Goal: Task Accomplishment & Management: Complete application form

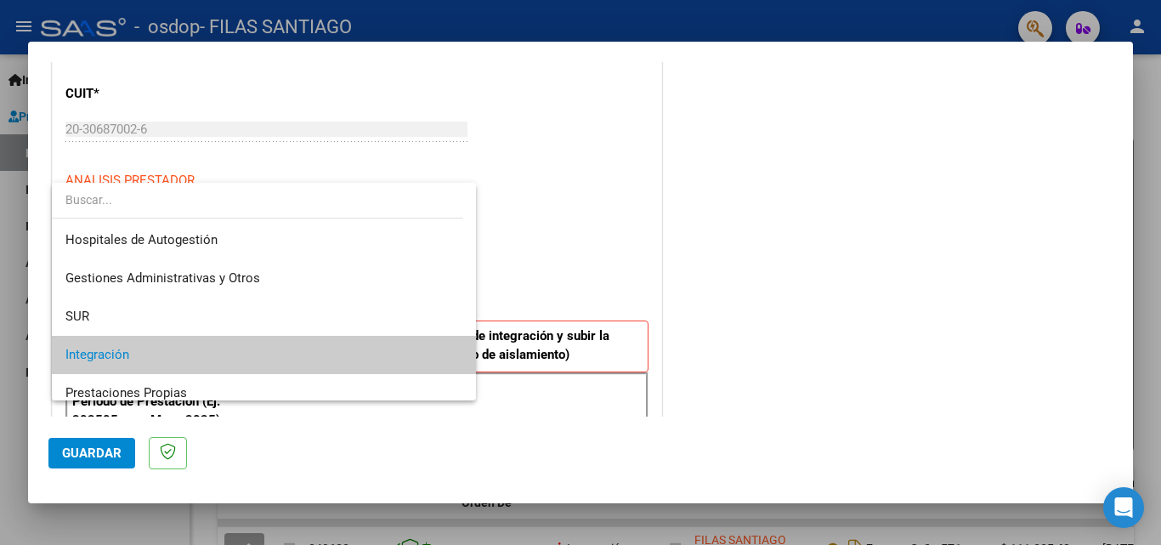
click at [512, 239] on div at bounding box center [580, 272] width 1161 height 545
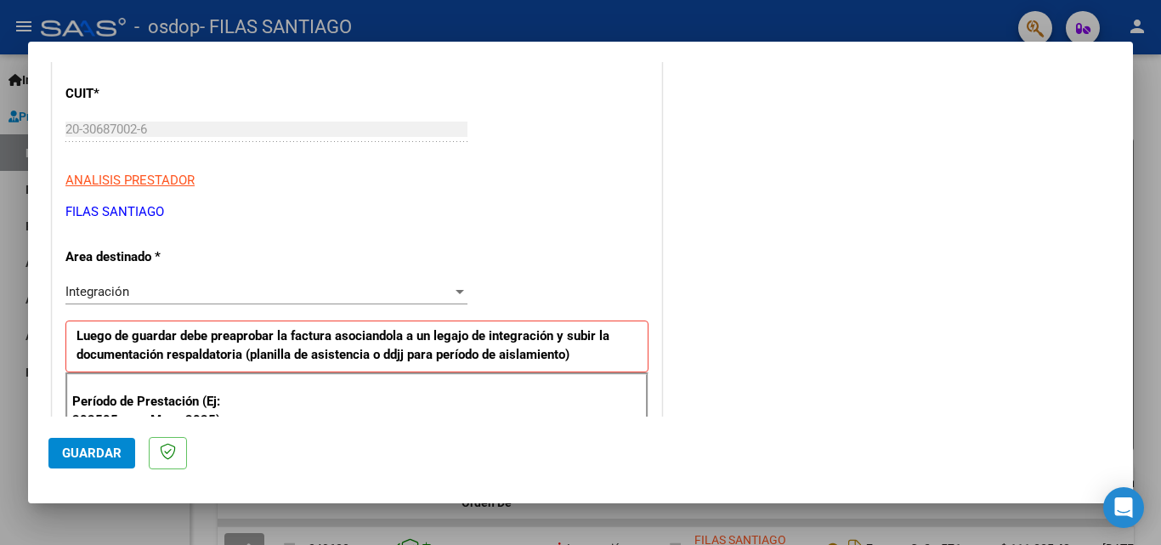
drag, startPoint x: 512, startPoint y: 240, endPoint x: 319, endPoint y: 196, distance: 198.5
click at [452, 291] on div at bounding box center [459, 292] width 15 height 14
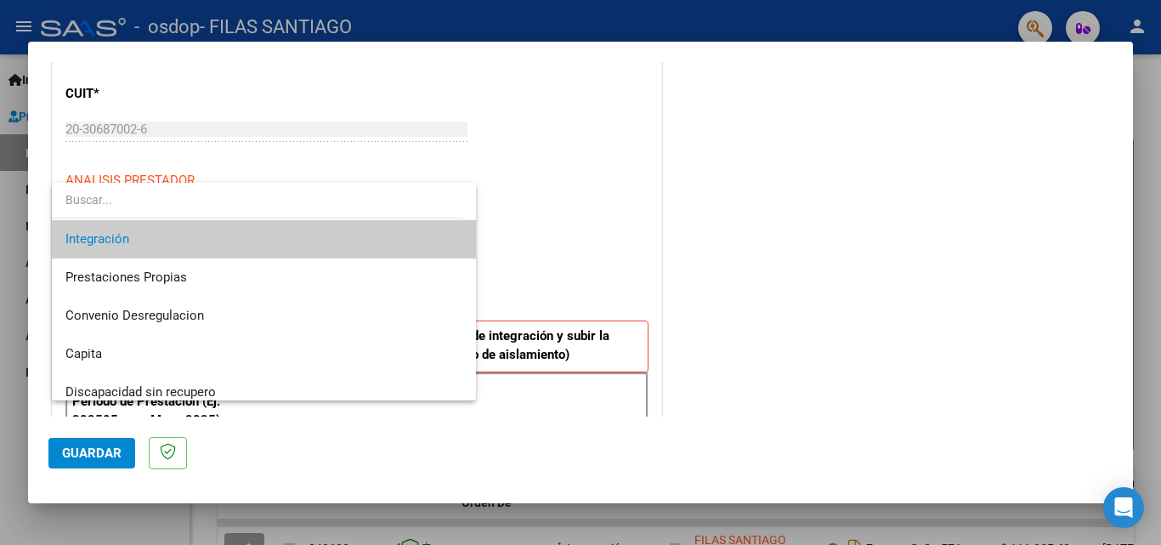
scroll to position [127, 0]
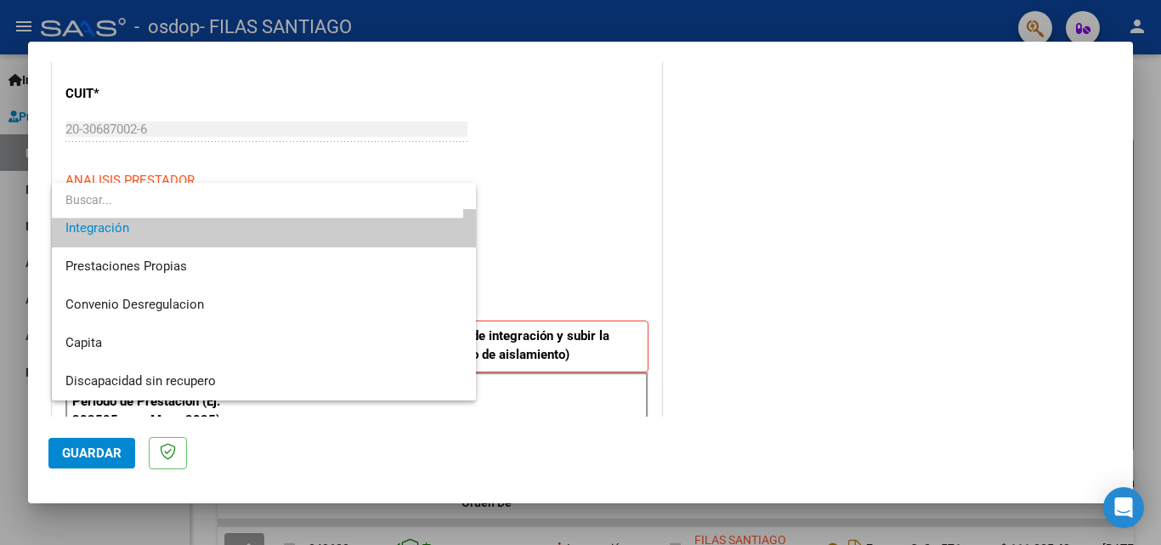
click at [574, 252] on div at bounding box center [580, 272] width 1161 height 545
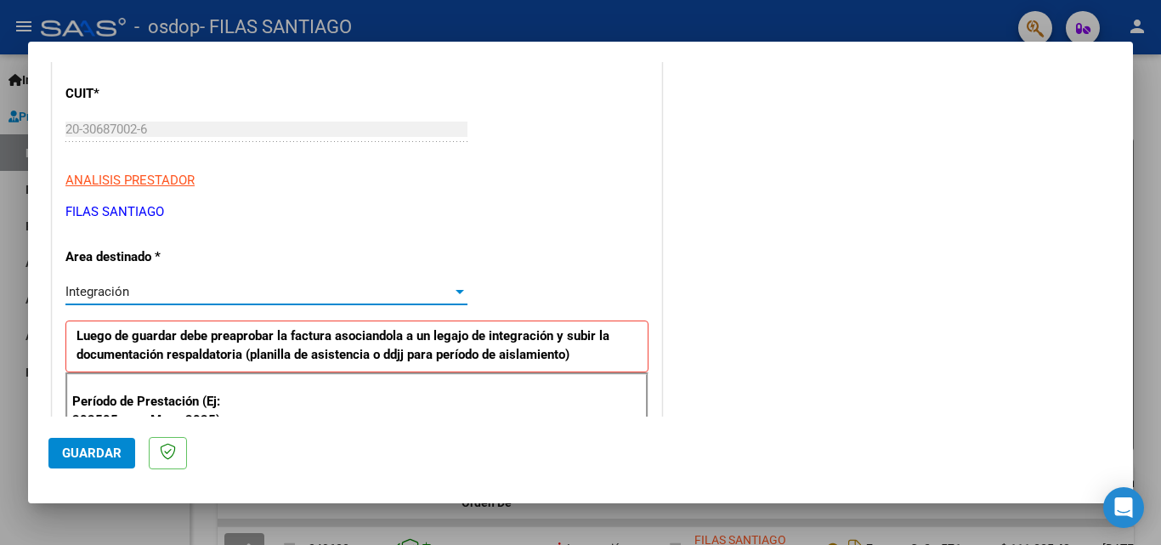
click at [454, 287] on div at bounding box center [459, 292] width 15 height 14
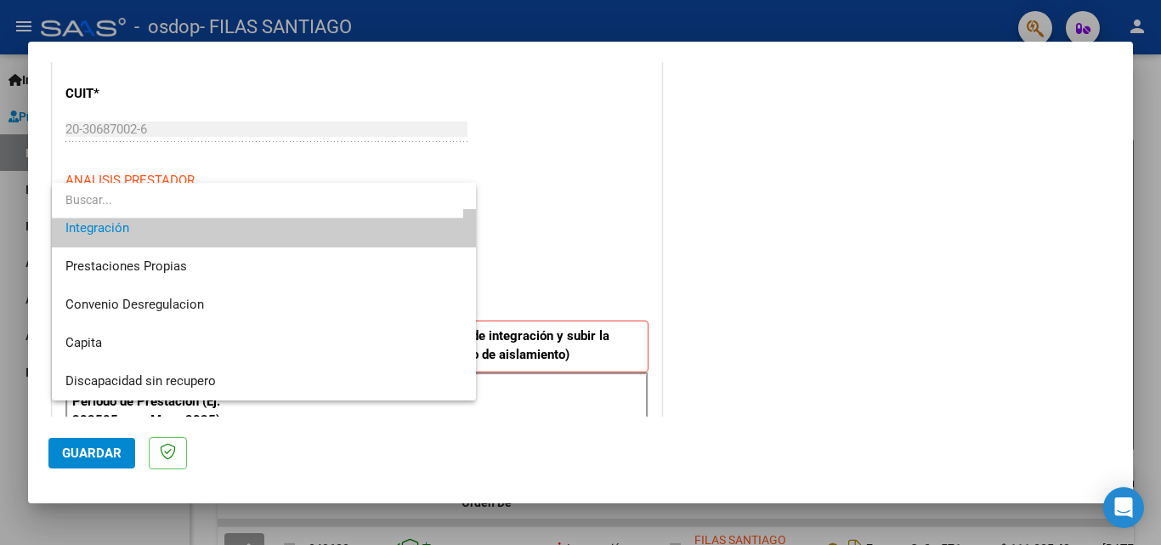
click at [538, 277] on div at bounding box center [580, 272] width 1161 height 545
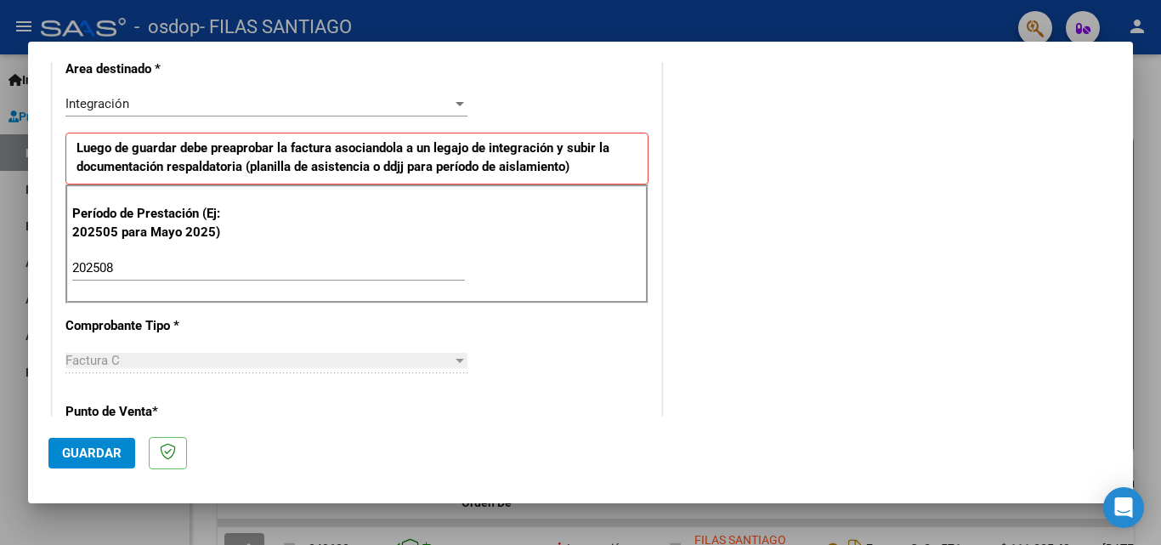
scroll to position [360, 0]
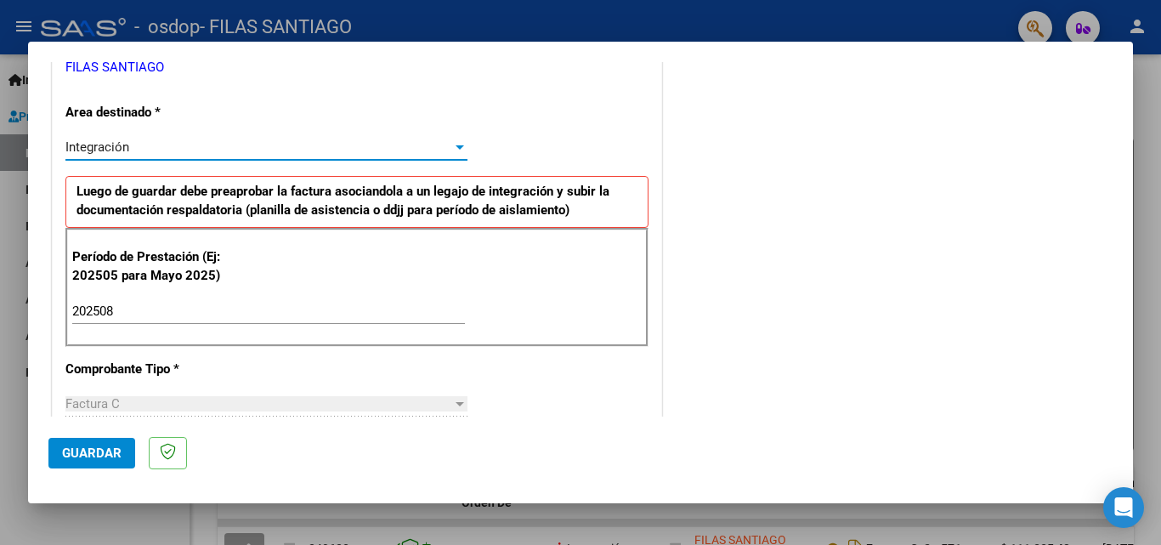
click at [452, 146] on div at bounding box center [459, 147] width 15 height 14
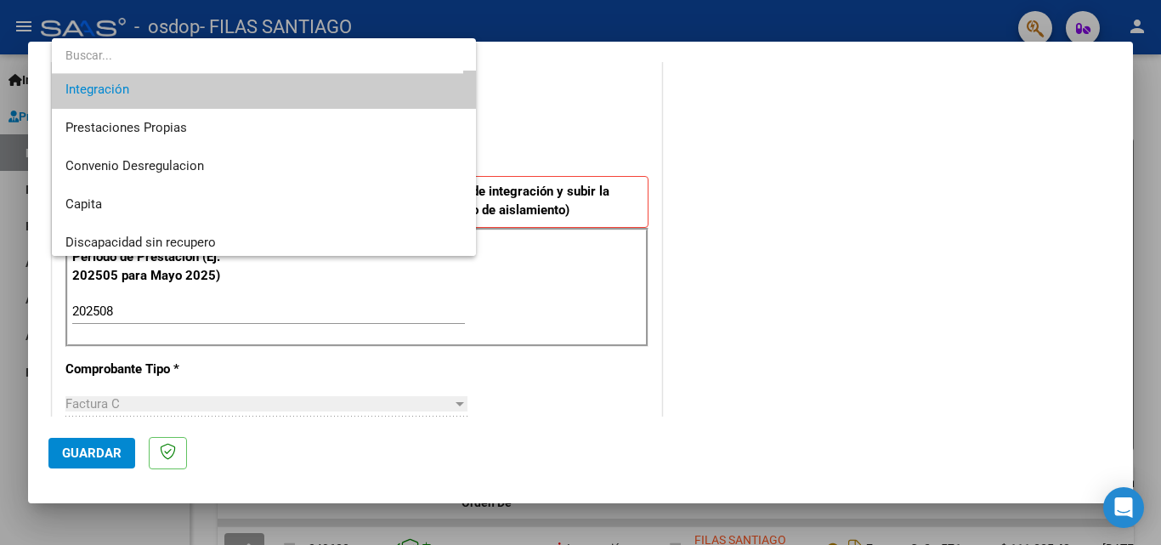
scroll to position [127, 0]
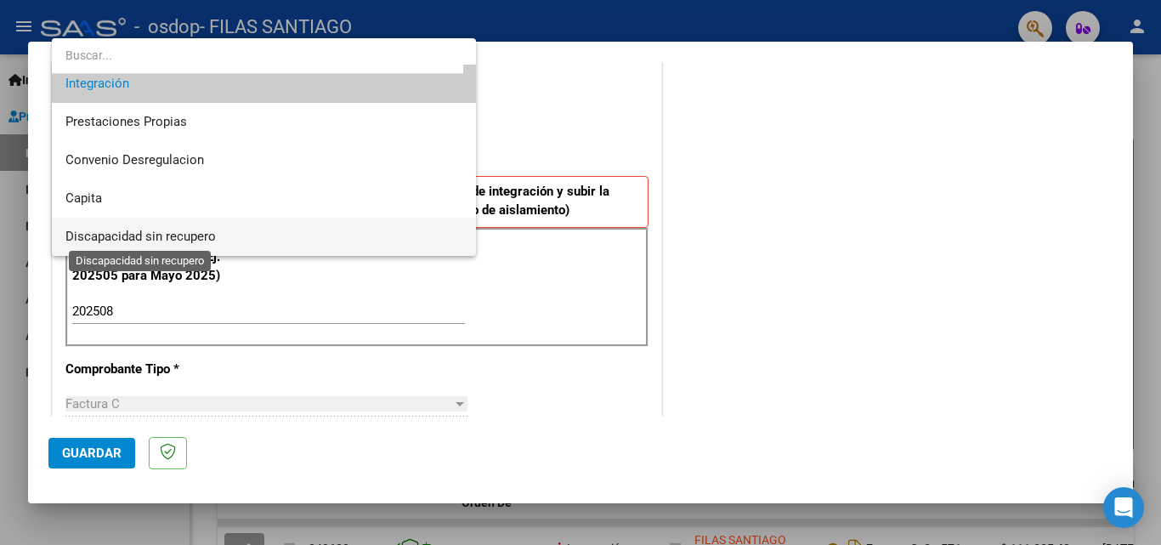
click at [194, 238] on span "Discapacidad sin recupero" at bounding box center [140, 236] width 150 height 15
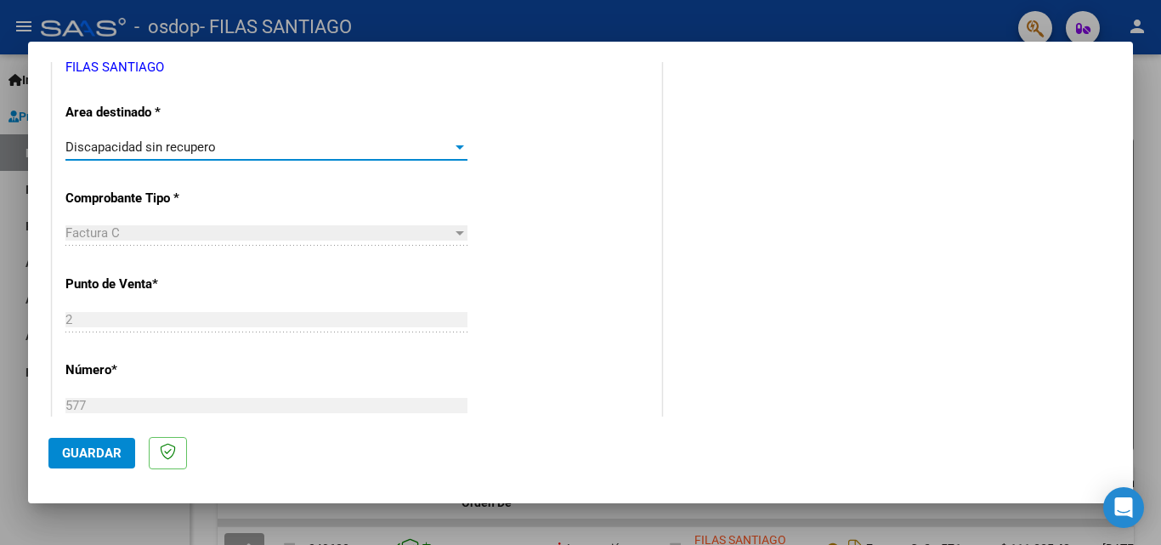
scroll to position [124, 0]
click at [626, 152] on div "CUIT * 20-30687002-6 Ingresar CUIT ANALISIS PRESTADOR FILAS SANTIAGO ARCA Padró…" at bounding box center [357, 468] width 608 height 1108
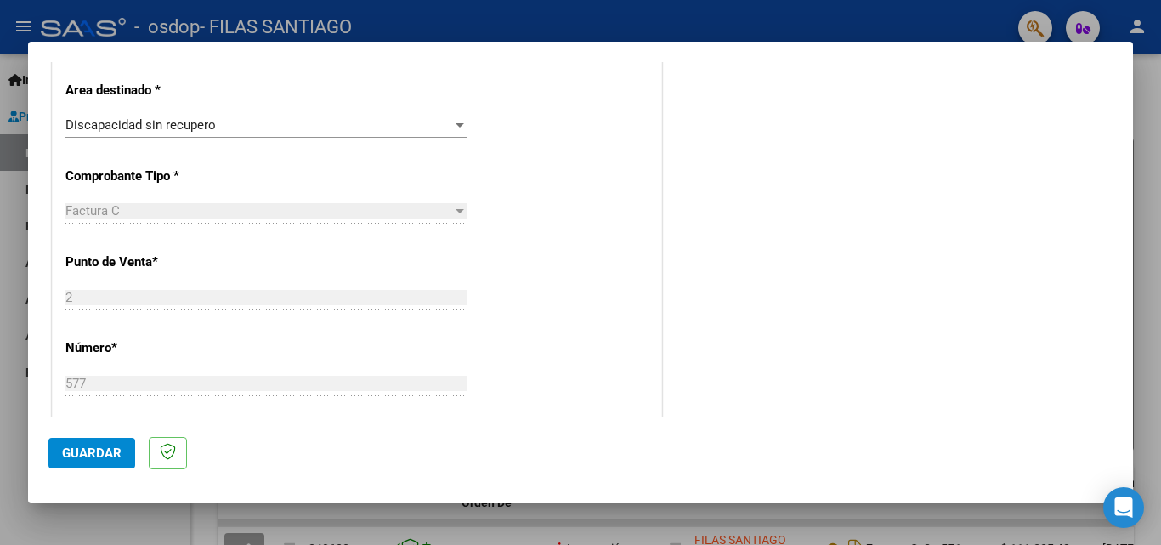
scroll to position [0, 0]
